Goal: Find contact information: Find contact information

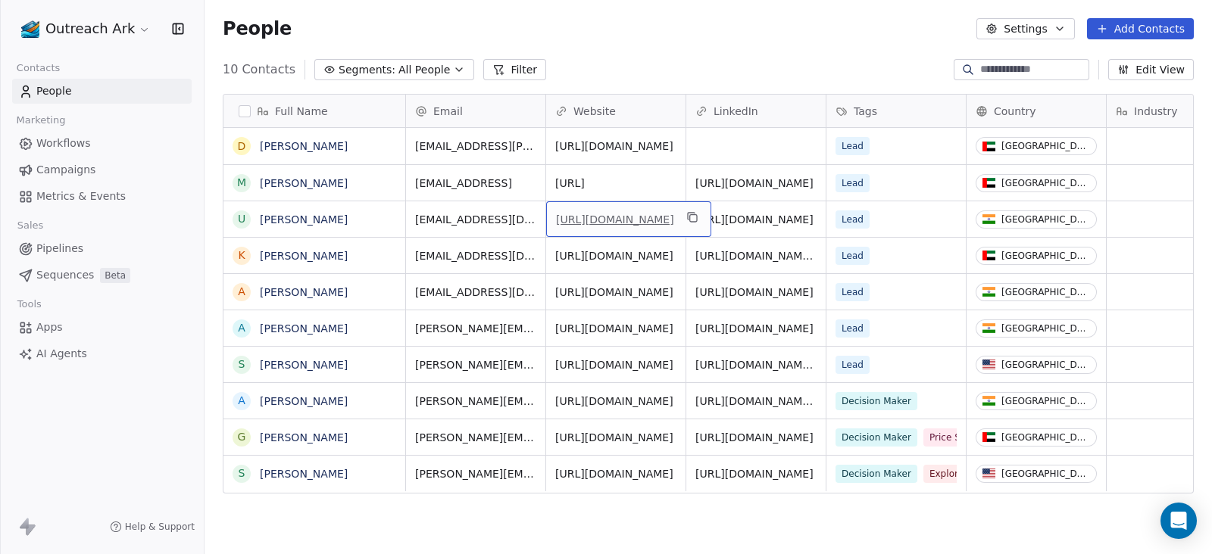
click at [606, 218] on link "[URL][DOMAIN_NAME]" at bounding box center [615, 220] width 118 height 12
click at [611, 145] on link "[URL][DOMAIN_NAME]" at bounding box center [615, 146] width 118 height 12
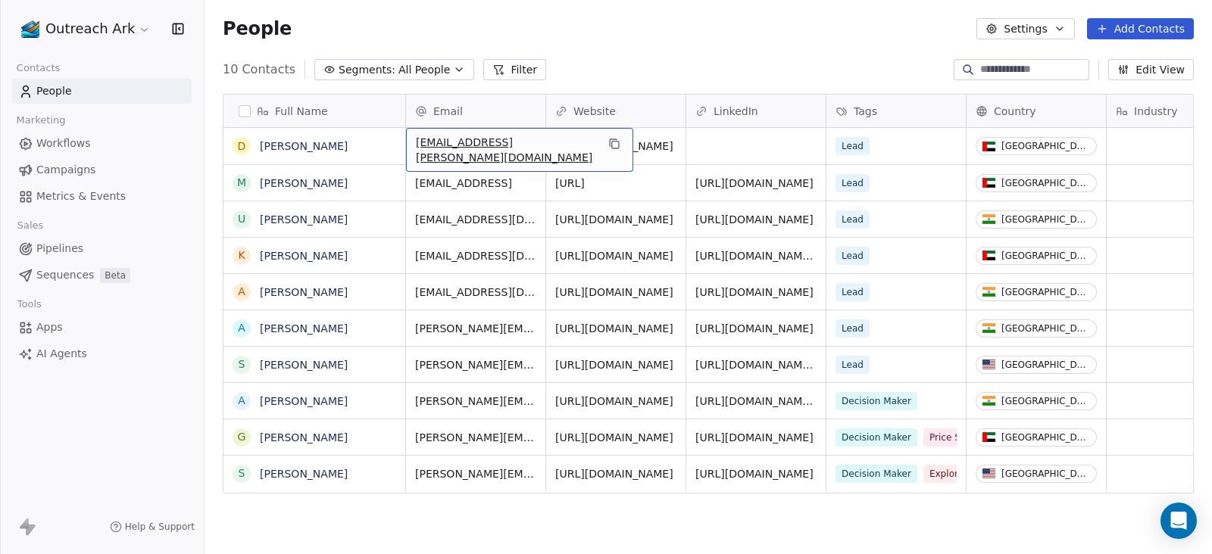
click at [485, 145] on span "[EMAIL_ADDRESS][PERSON_NAME][DOMAIN_NAME]" at bounding box center [506, 150] width 180 height 30
click at [746, 145] on html "Outreach Ark Contacts People Marketing Workflows Campaigns Metrics & Events Sal…" at bounding box center [606, 277] width 1212 height 554
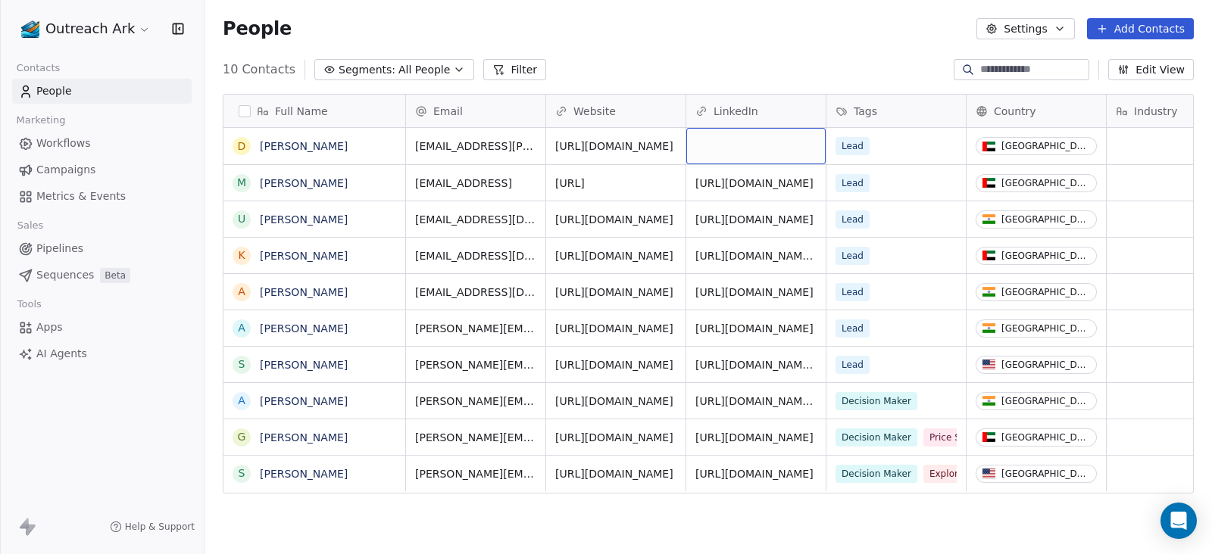
click at [745, 148] on div "grid" at bounding box center [755, 146] width 139 height 36
type input "**********"
click at [783, 47] on html "Outreach Ark Contacts People Marketing Workflows Campaigns Metrics & Events Sal…" at bounding box center [606, 277] width 1212 height 554
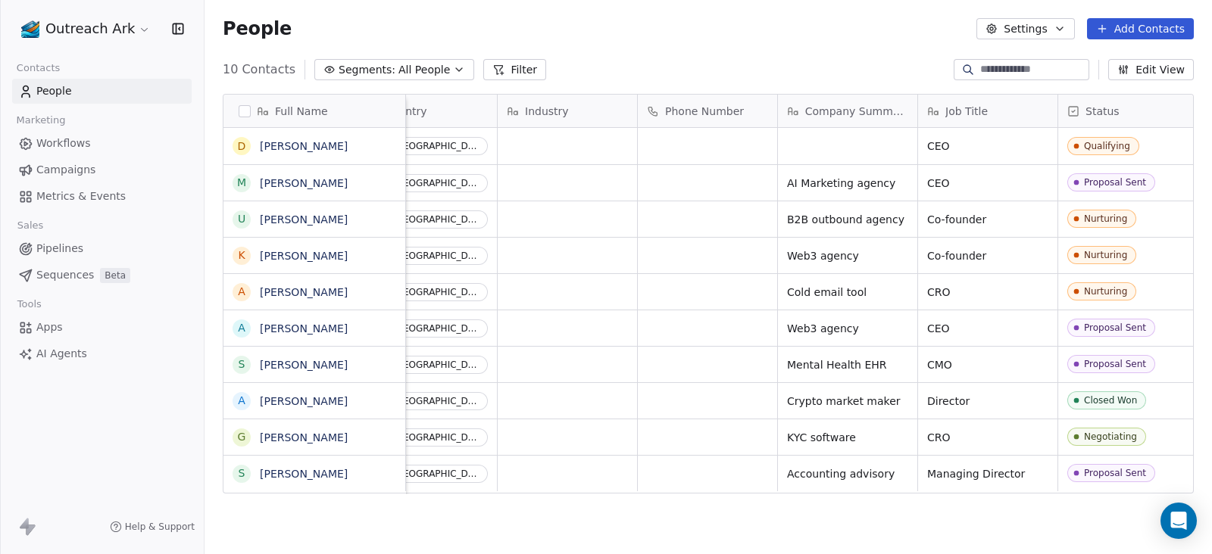
scroll to position [0, 613]
